Goal: Task Accomplishment & Management: Complete application form

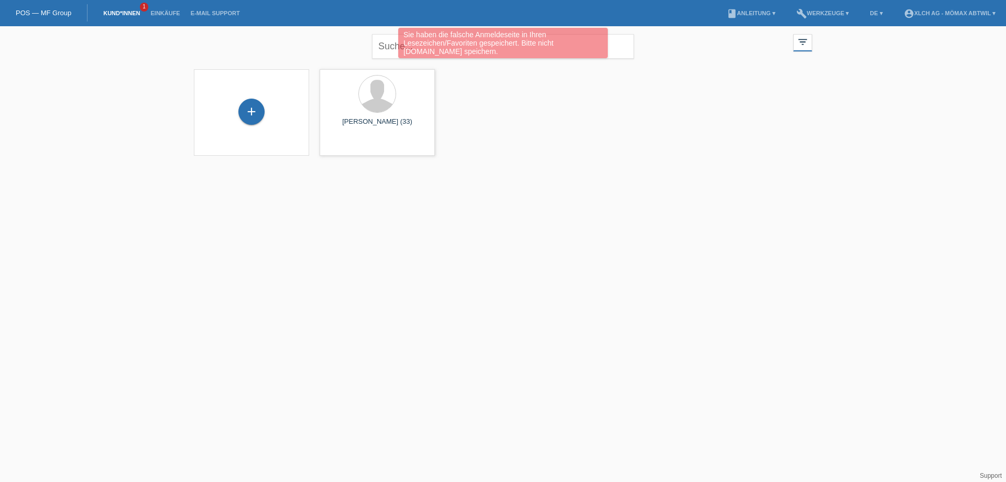
click at [131, 10] on link "Kund*innen" at bounding box center [121, 13] width 47 height 6
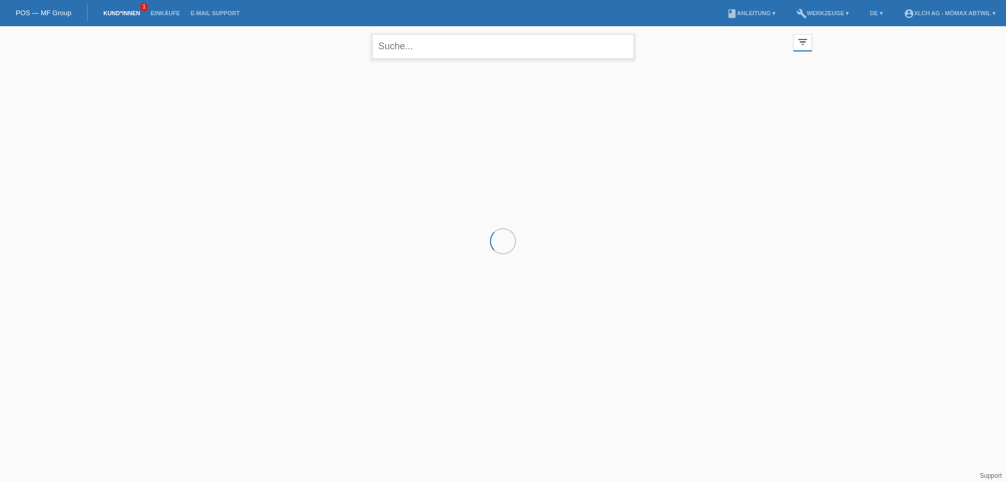
click at [431, 45] on input "text" at bounding box center [503, 46] width 262 height 25
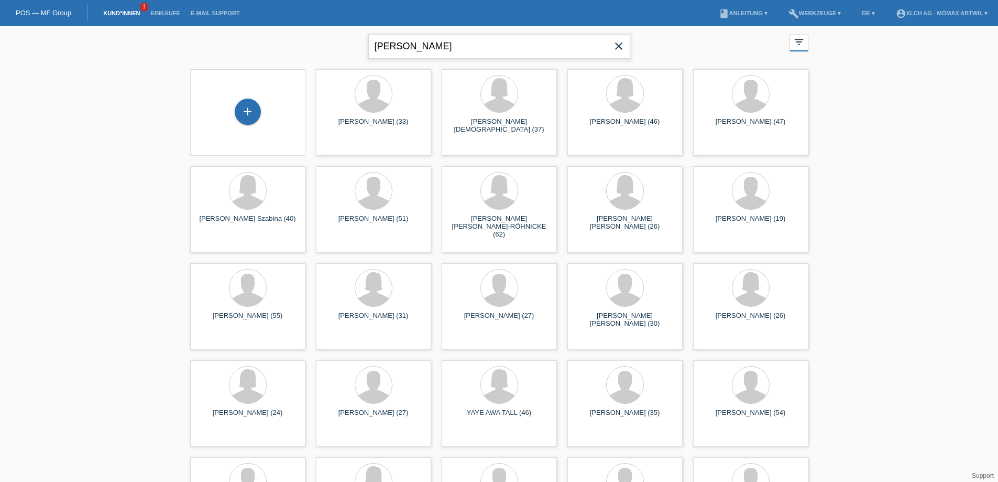
type input "BERISHA ILIR"
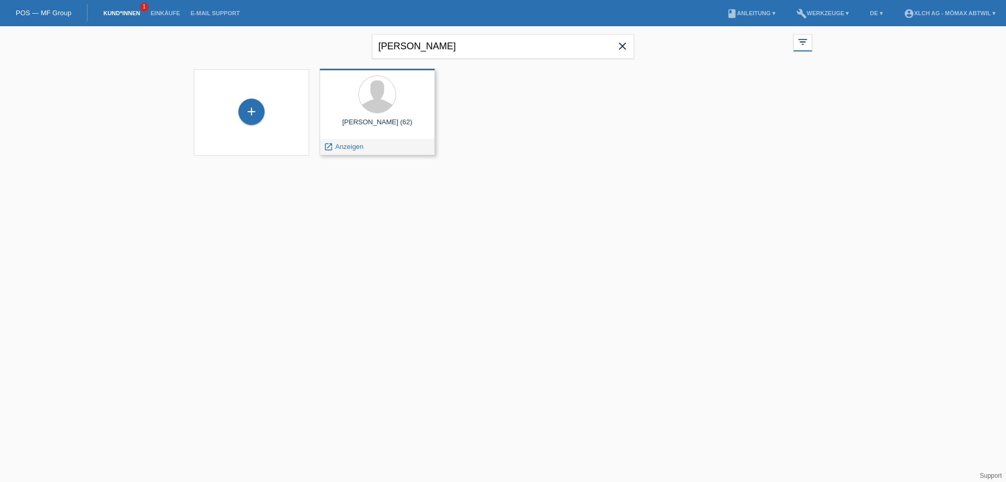
click at [372, 124] on div "Naim Berisha (62)" at bounding box center [377, 126] width 99 height 17
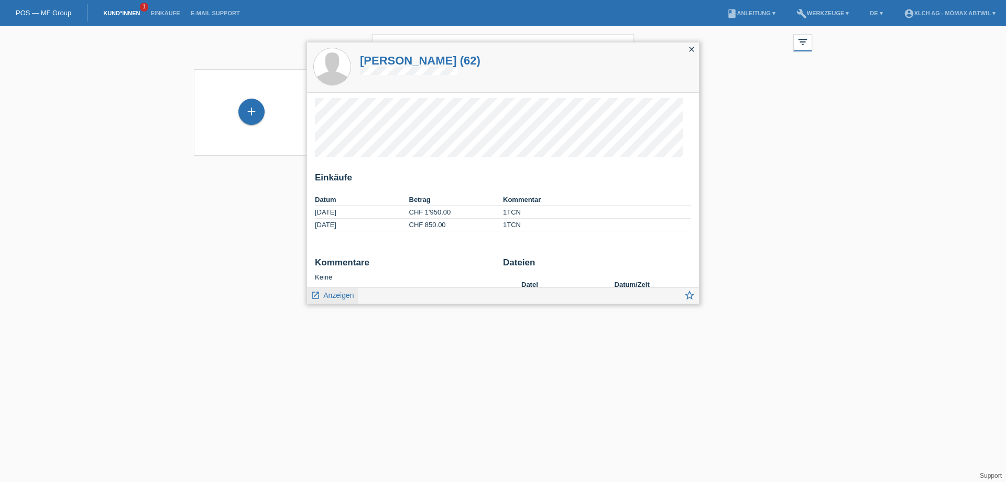
click at [334, 298] on span "Anzeigen" at bounding box center [338, 295] width 30 height 8
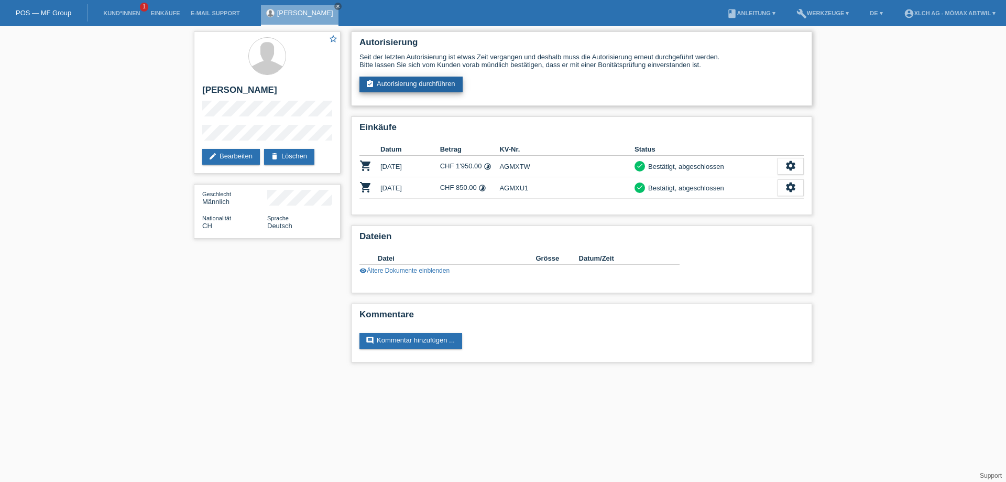
click at [428, 84] on link "assignment_turned_in Autorisierung durchführen" at bounding box center [411, 85] width 103 height 16
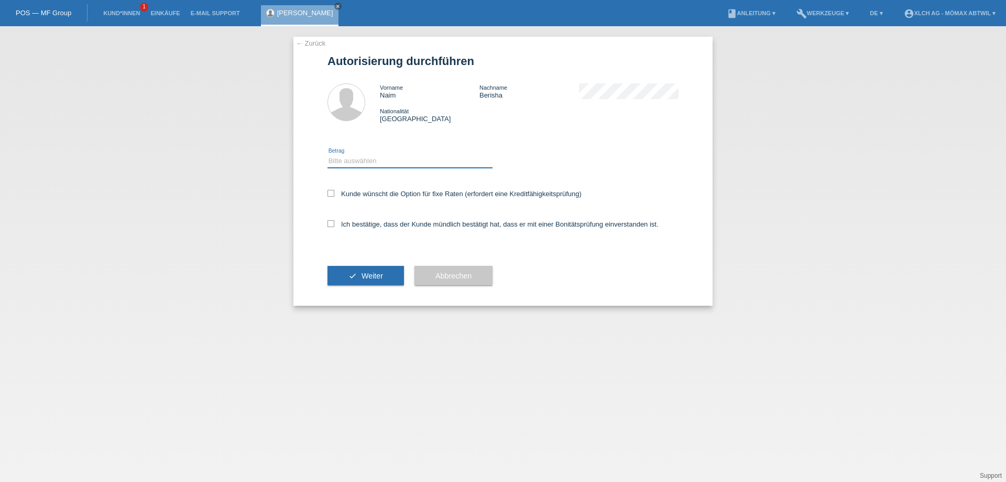
click at [359, 161] on select "Bitte auswählen CHF 1.00 - CHF 499.00 CHF 500.00 - CHF 1'999.00 CHF 2'000.00 - …" at bounding box center [410, 161] width 165 height 13
click at [364, 161] on select "Bitte auswählen CHF 1.00 - CHF 499.00 CHF 500.00 - CHF 1'999.00 CHF 2'000.00 - …" at bounding box center [410, 161] width 165 height 13
select select "3"
click at [328, 155] on select "Bitte auswählen CHF 1.00 - CHF 499.00 CHF 500.00 - CHF 1'999.00 CHF 2'000.00 - …" at bounding box center [410, 161] width 165 height 13
click at [330, 225] on icon at bounding box center [331, 223] width 7 height 7
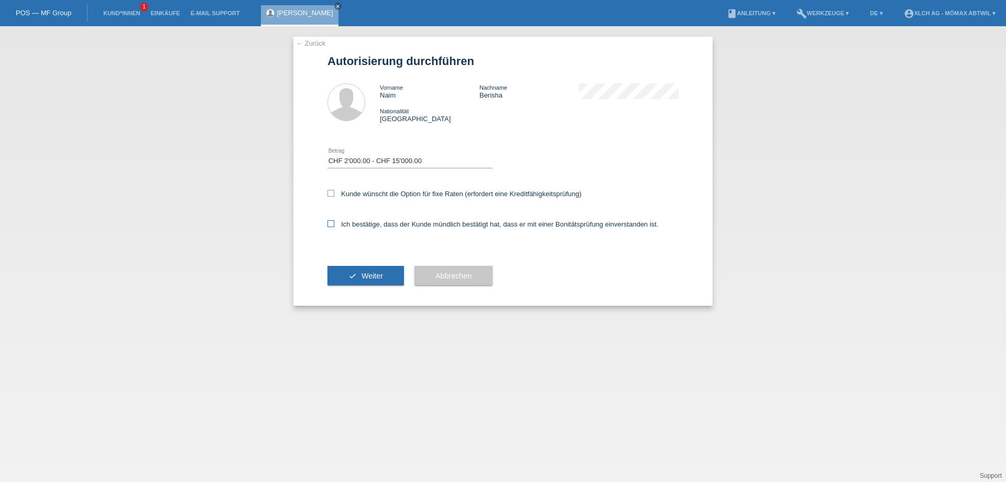
click at [330, 225] on input "Ich bestätige, dass der Kunde mündlich bestätigt hat, dass er mit einer Bonität…" at bounding box center [331, 223] width 7 height 7
checkbox input "true"
click at [330, 192] on icon at bounding box center [331, 193] width 7 height 7
click at [330, 192] on input "Kunde wünscht die Option für fixe Raten (erfordert eine Kreditfähigkeitsprüfung)" at bounding box center [331, 193] width 7 height 7
checkbox input "true"
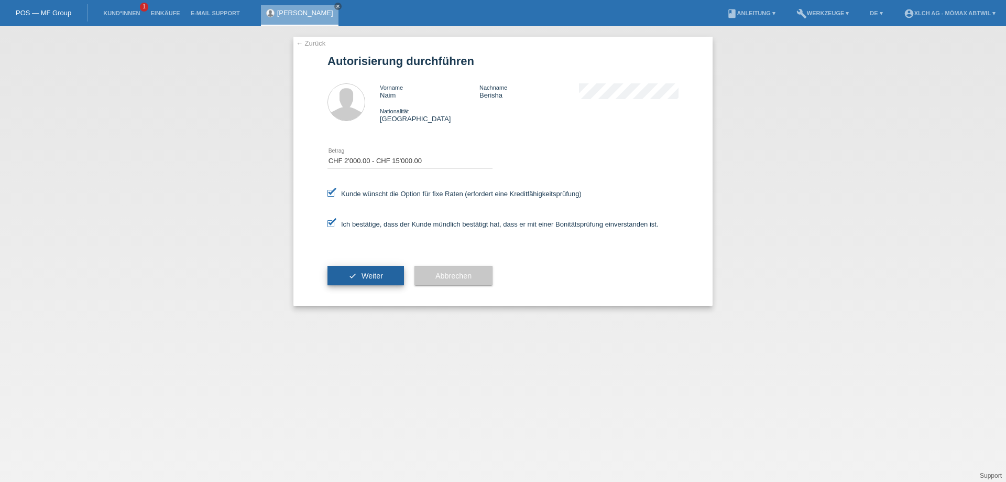
click at [357, 275] on button "check Weiter" at bounding box center [366, 276] width 77 height 20
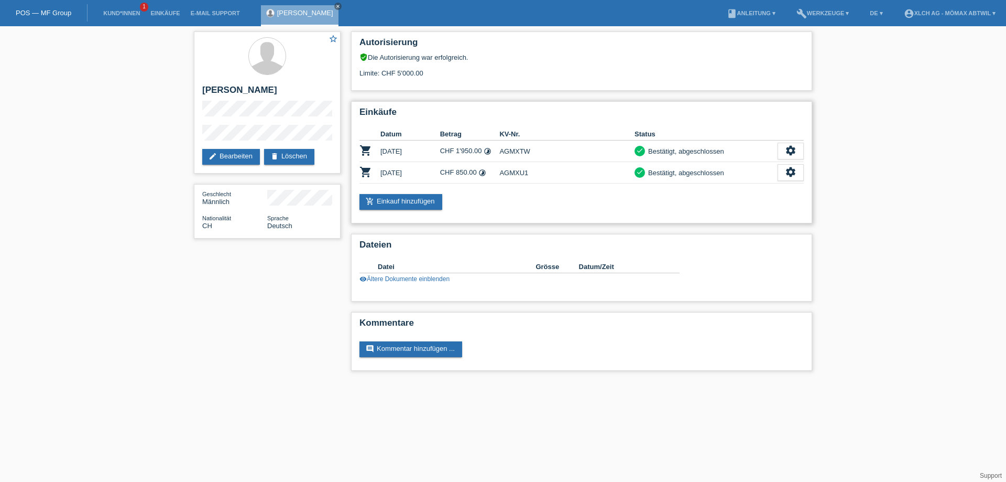
drag, startPoint x: 531, startPoint y: 149, endPoint x: 501, endPoint y: 150, distance: 30.9
click at [501, 150] on td "AGMXTW" at bounding box center [566, 150] width 135 height 21
copy td "AGMXTW"
click at [424, 198] on link "add_shopping_cart Einkauf hinzufügen" at bounding box center [401, 202] width 83 height 16
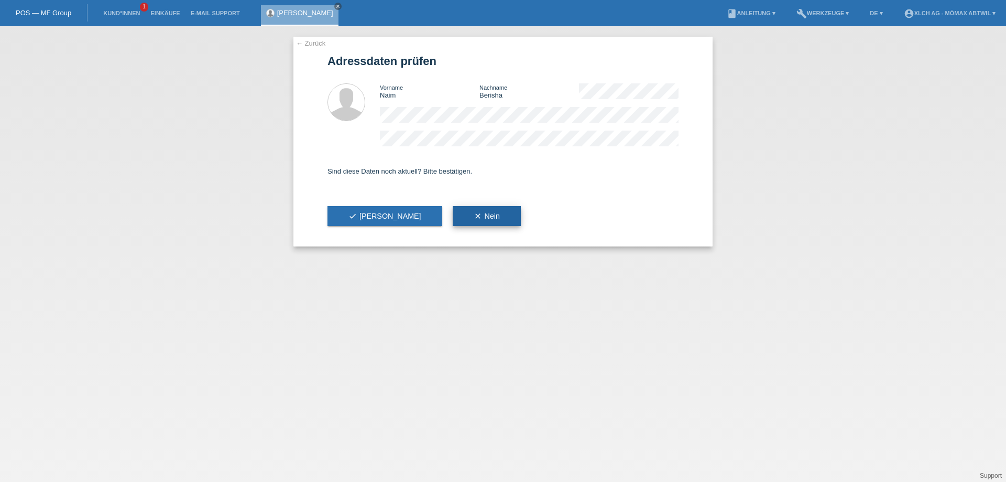
click at [474, 220] on span "clear Nein" at bounding box center [487, 216] width 26 height 8
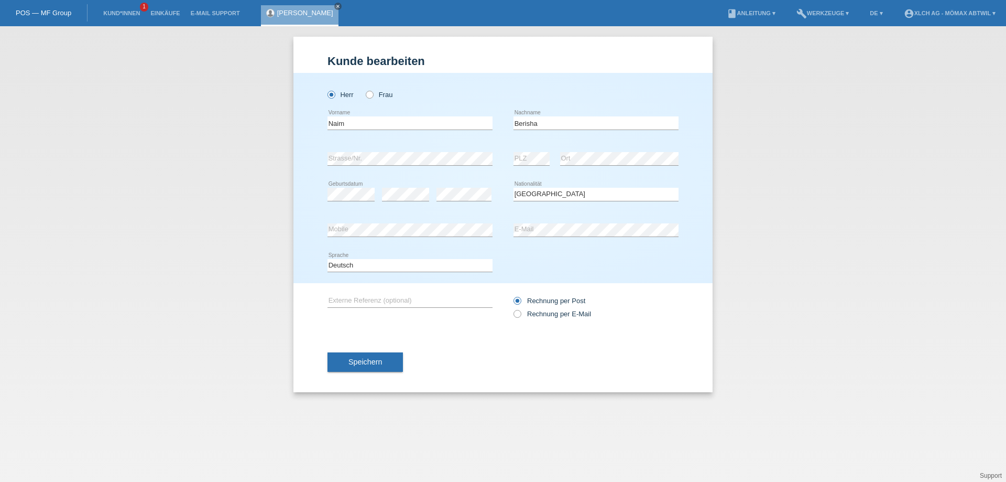
select select "CH"
click at [342, 360] on button "Speichern" at bounding box center [365, 362] width 75 height 20
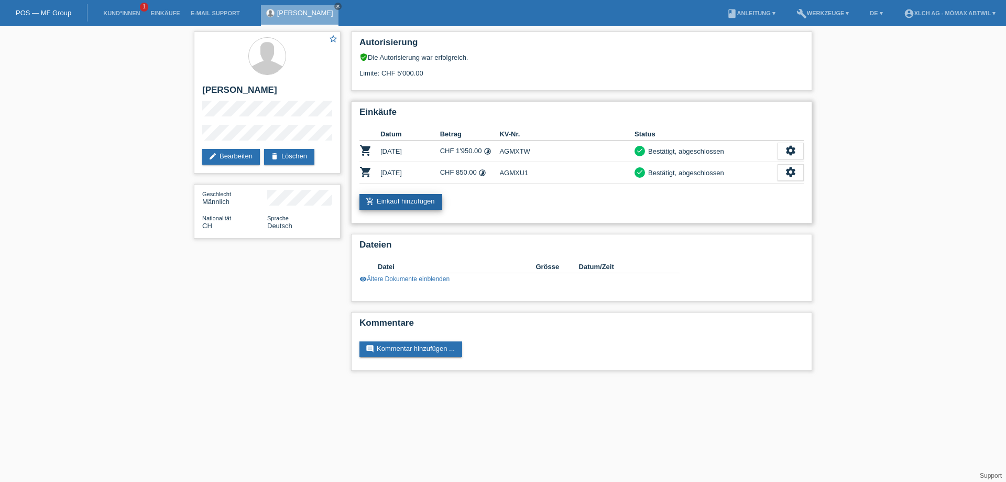
click at [392, 203] on link "add_shopping_cart Einkauf hinzufügen" at bounding box center [401, 202] width 83 height 16
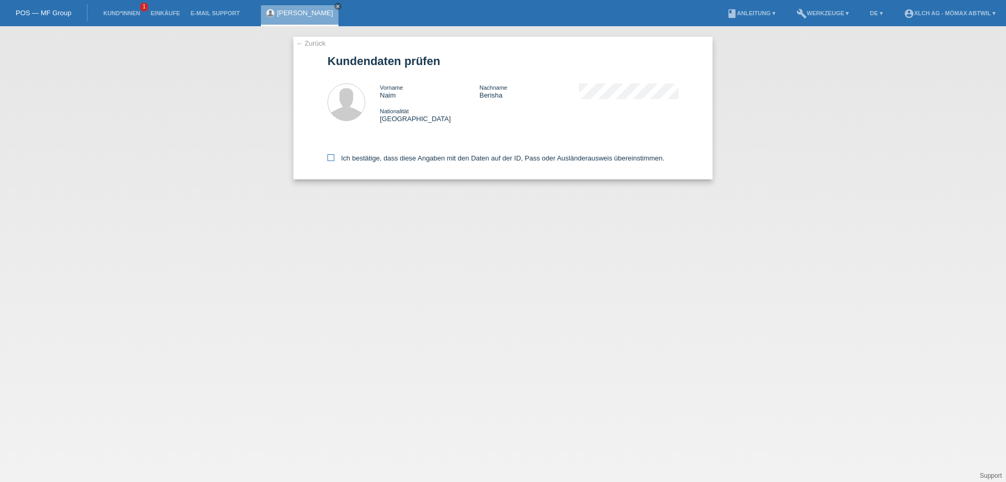
click at [329, 159] on icon at bounding box center [331, 157] width 7 height 7
click at [329, 159] on input "Ich bestätige, dass diese Angaben mit den Daten auf der ID, Pass oder Ausländer…" at bounding box center [331, 157] width 7 height 7
checkbox input "true"
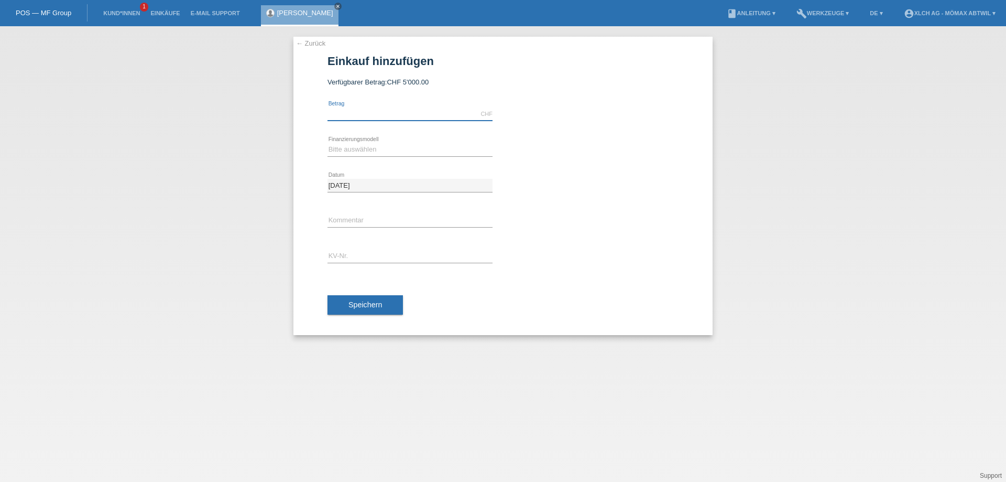
click at [356, 111] on input "text" at bounding box center [410, 113] width 165 height 13
type input "2016.05"
click at [354, 147] on select "Bitte auswählen Kauf auf Rechnung mit Teilzahlungsoption Fixe Raten - Zinsübern…" at bounding box center [410, 149] width 165 height 13
select select "112"
click at [328, 143] on select "Bitte auswählen Kauf auf Rechnung mit Teilzahlungsoption Fixe Raten - Zinsübern…" at bounding box center [410, 149] width 165 height 13
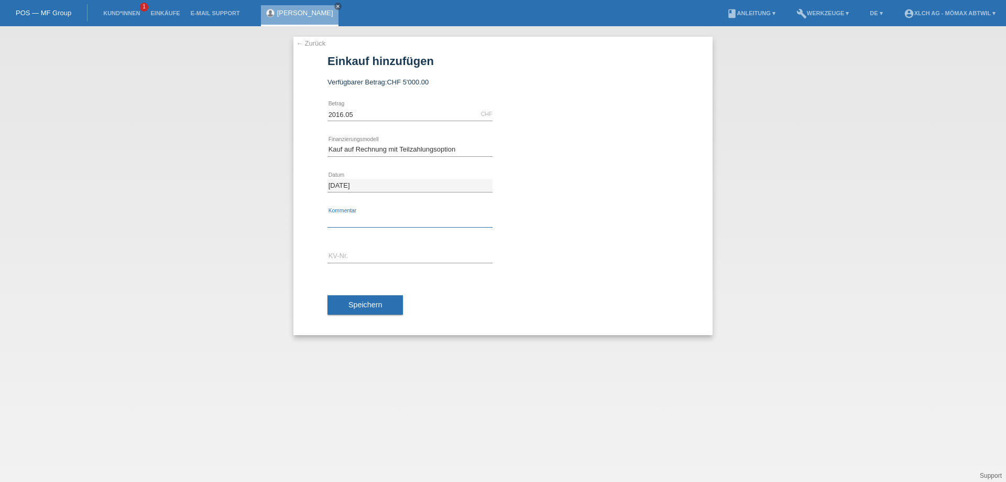
click at [349, 219] on input "text" at bounding box center [410, 220] width 165 height 13
type input "2N4W"
click at [360, 255] on input "text" at bounding box center [410, 256] width 165 height 13
type input "AGNFXW"
click at [356, 307] on span "Speichern" at bounding box center [366, 304] width 34 height 8
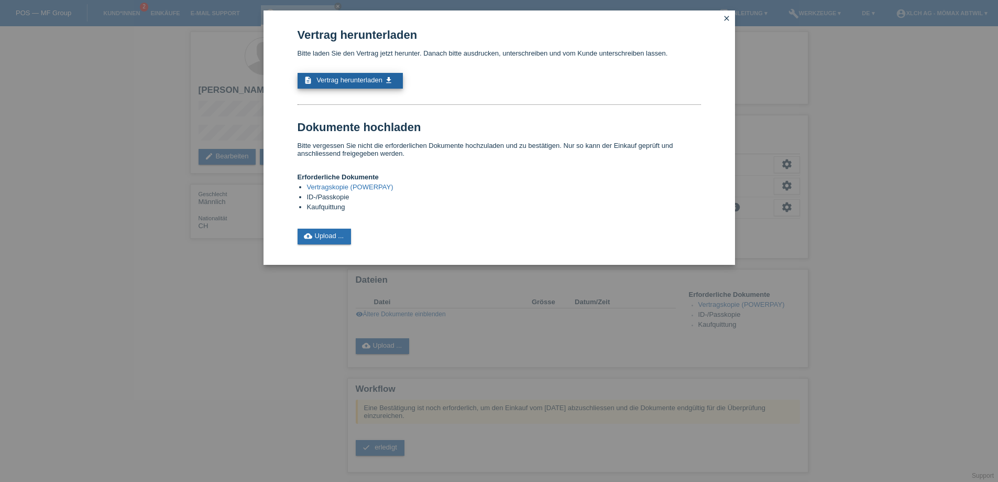
click at [364, 79] on span "Vertrag herunterladen" at bounding box center [350, 80] width 66 height 8
click at [338, 237] on link "cloud_upload Upload ..." at bounding box center [325, 237] width 54 height 16
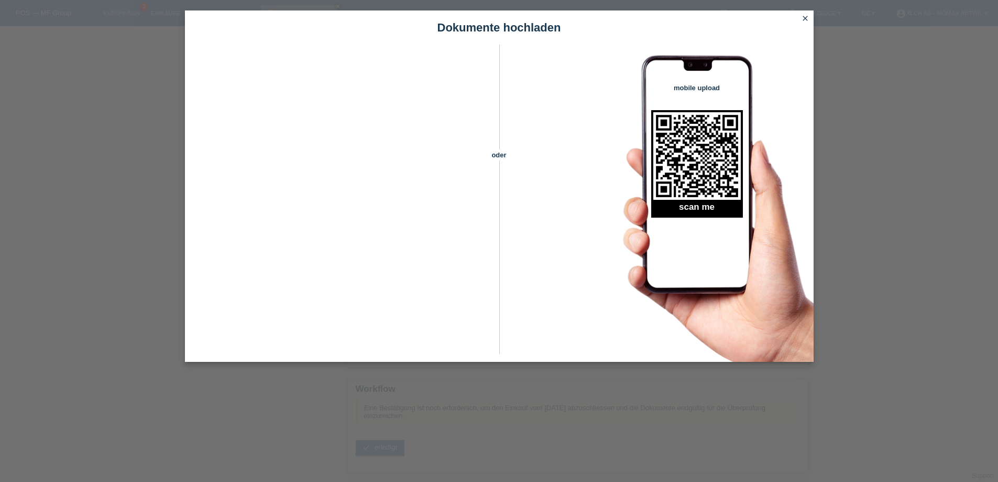
click at [803, 19] on icon "close" at bounding box center [805, 18] width 8 height 8
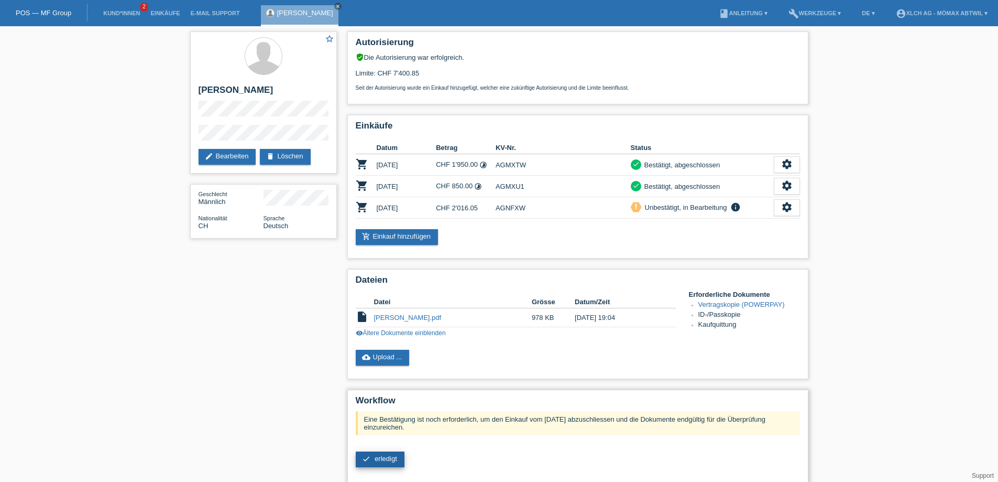
click at [377, 459] on span "erledigt" at bounding box center [386, 458] width 23 height 8
